Goal: Task Accomplishment & Management: Manage account settings

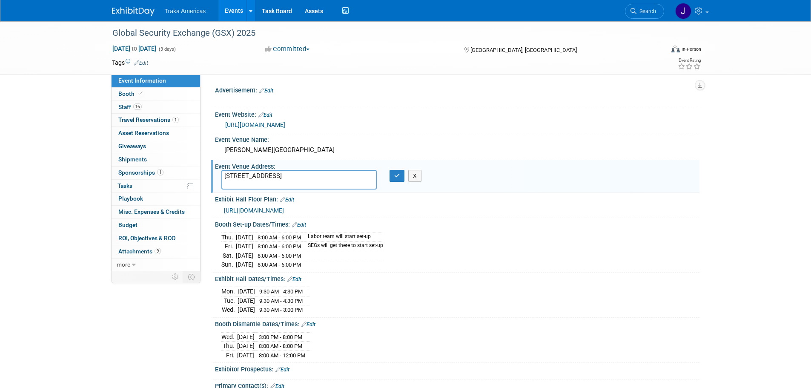
select select "National"
click at [400, 176] on icon "button" at bounding box center [397, 176] width 6 height 6
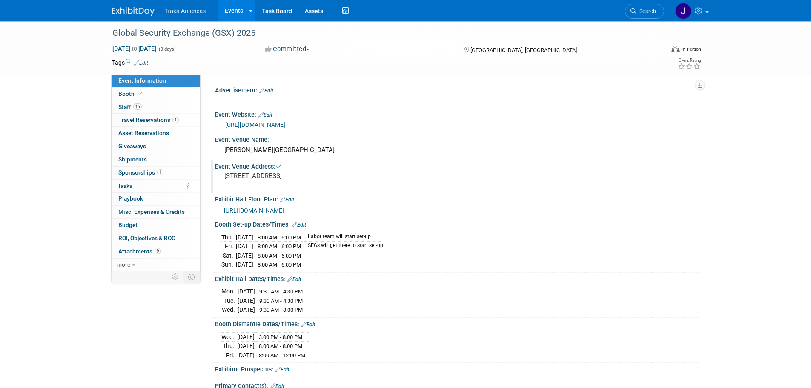
click at [129, 8] on img at bounding box center [133, 11] width 43 height 9
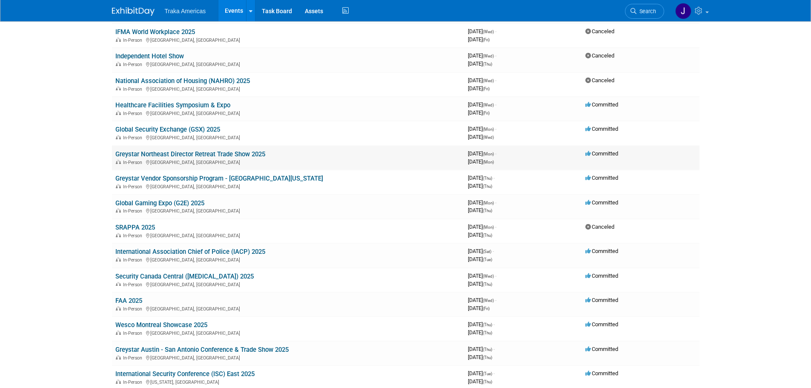
scroll to position [170, 0]
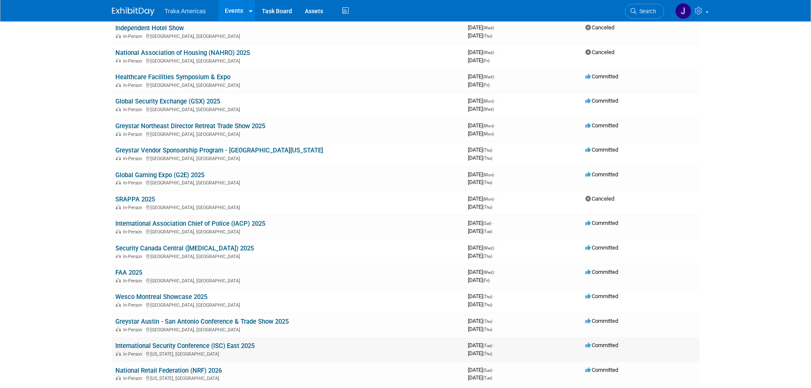
click at [206, 345] on link "International Security Conference (ISC) East 2025" at bounding box center [184, 346] width 139 height 8
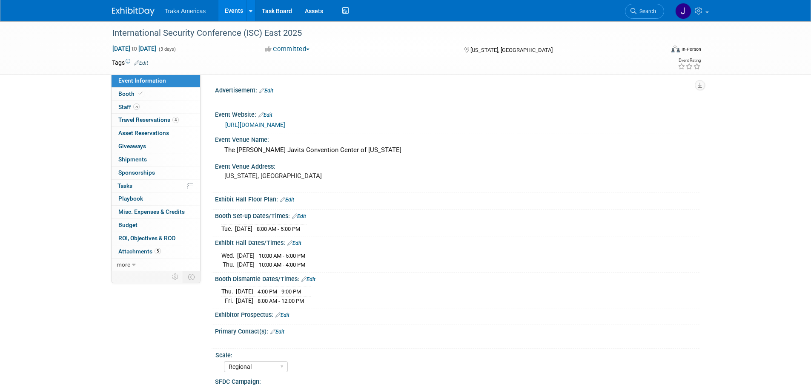
select select "Regional"
click at [146, 105] on link "5 Staff 5" at bounding box center [156, 107] width 89 height 13
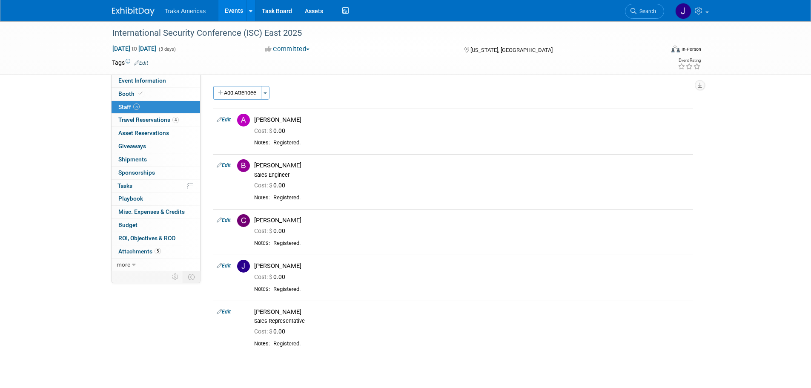
click at [124, 13] on img at bounding box center [133, 11] width 43 height 9
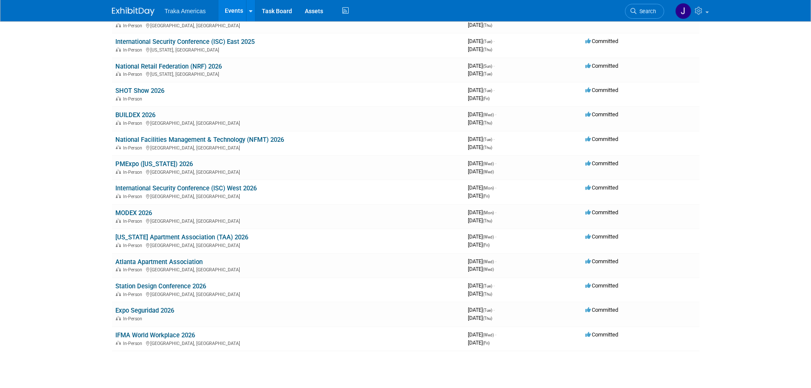
scroll to position [470, 0]
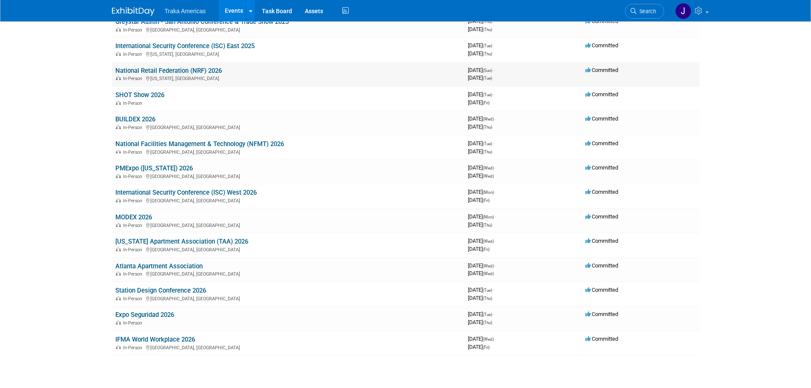
click at [193, 67] on link "National Retail Federation (NRF) 2026" at bounding box center [168, 71] width 106 height 8
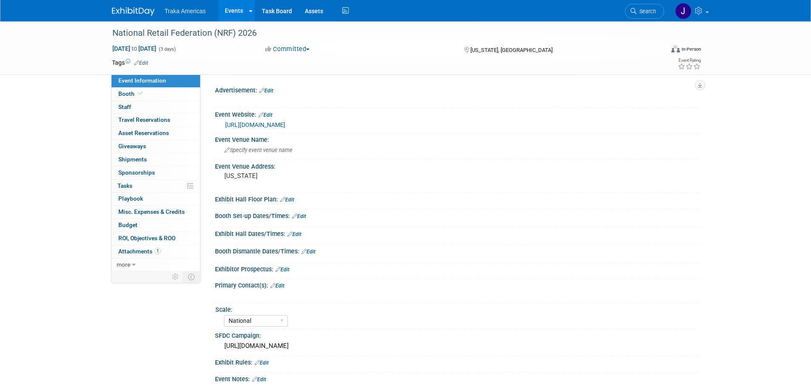
select select "National"
click at [159, 95] on link "Booth" at bounding box center [156, 94] width 89 height 13
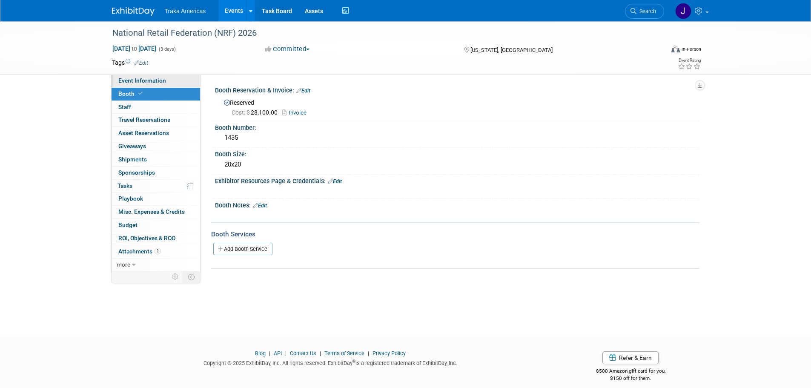
click at [167, 78] on link "Event Information" at bounding box center [156, 81] width 89 height 13
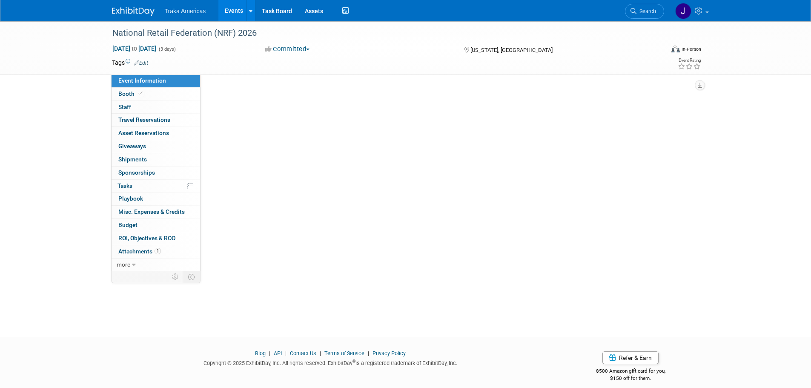
select select "National"
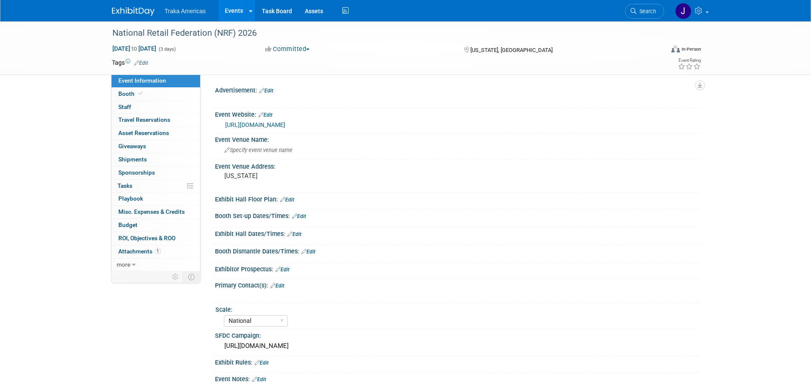
click at [120, 14] on img at bounding box center [133, 11] width 43 height 9
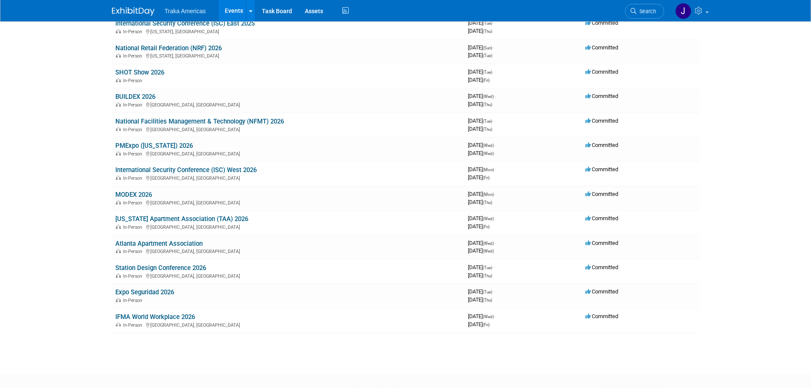
scroll to position [493, 0]
click at [134, 195] on link "MODEX 2026" at bounding box center [133, 194] width 37 height 8
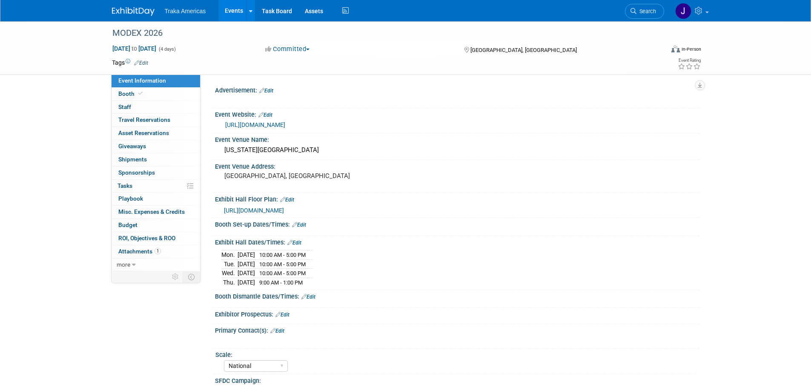
select select "National"
click at [148, 95] on link "Booth" at bounding box center [156, 94] width 89 height 13
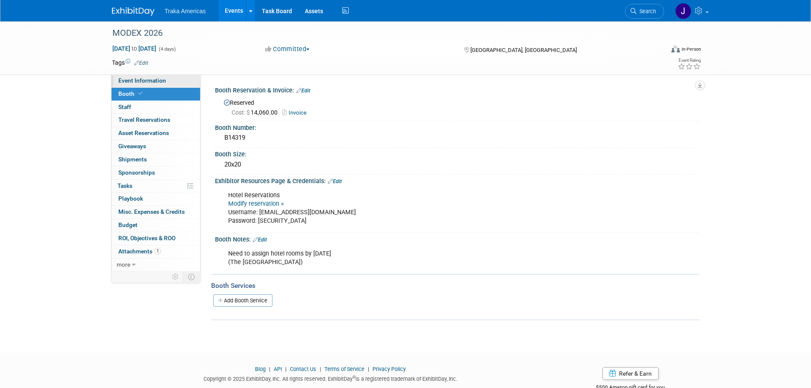
click at [126, 78] on span "Event Information" at bounding box center [142, 80] width 48 height 7
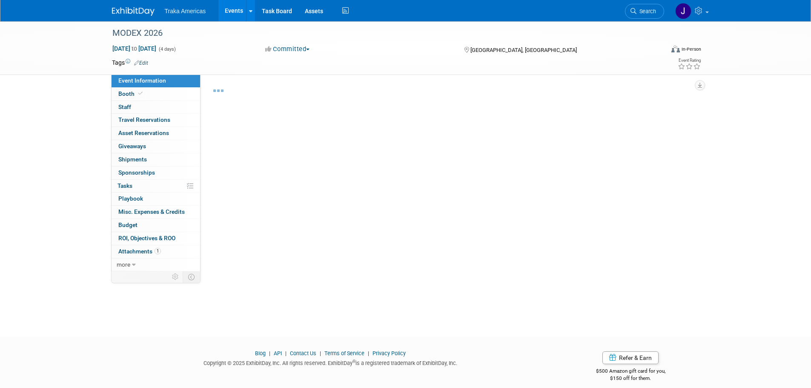
select select "National"
